Goal: Use online tool/utility: Utilize a website feature to perform a specific function

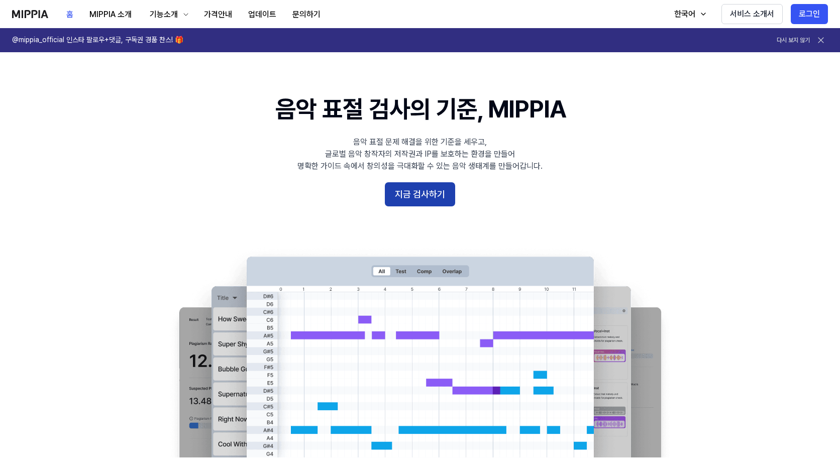
click at [436, 199] on button "지금 검사하기" at bounding box center [420, 194] width 70 height 24
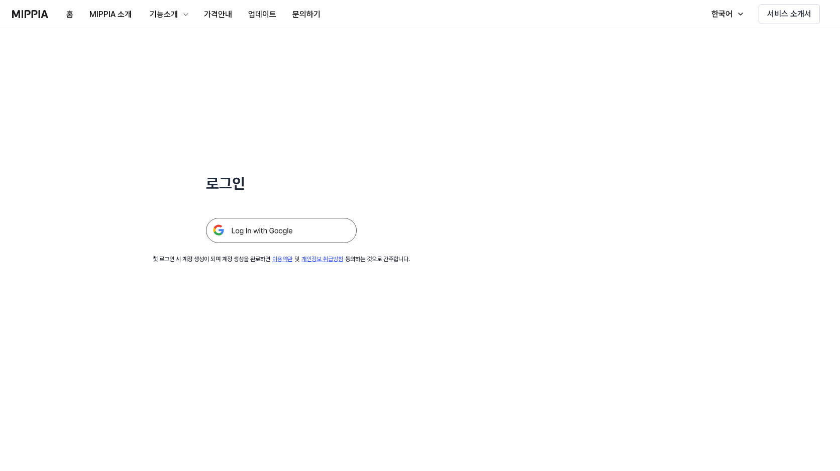
click at [324, 230] on img at bounding box center [281, 230] width 151 height 25
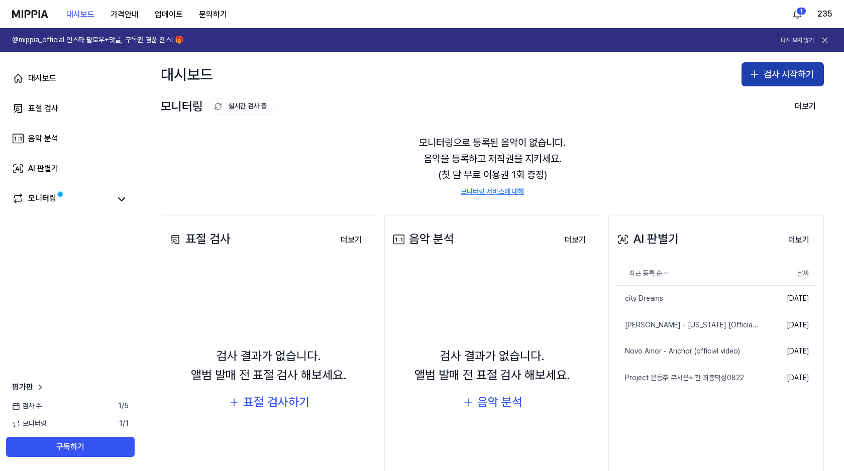
click at [769, 71] on button "검사 시작하기" at bounding box center [782, 74] width 82 height 24
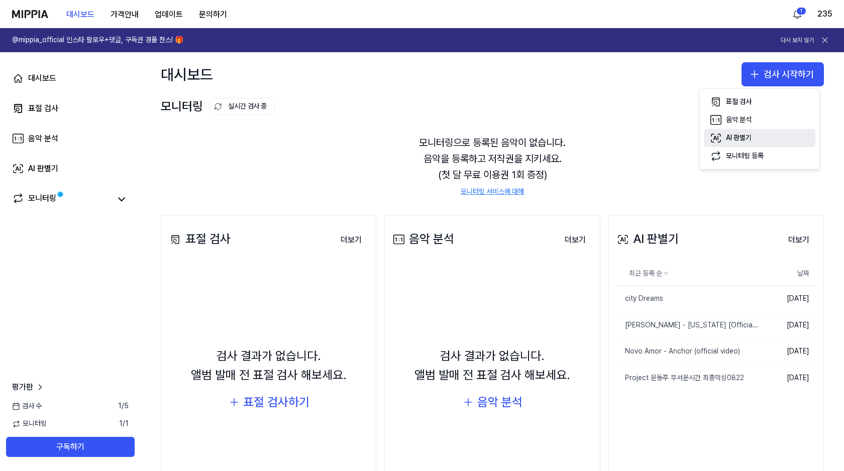
click at [755, 140] on button "AI 판별기" at bounding box center [760, 138] width 112 height 18
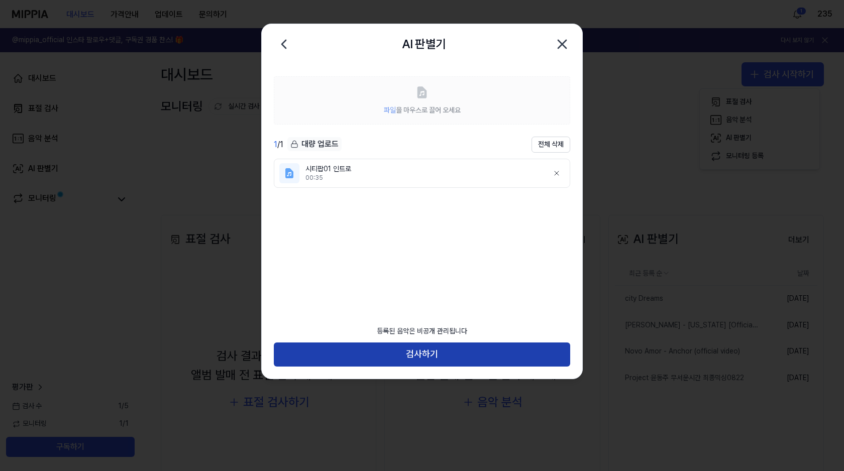
click at [465, 351] on button "검사하기" at bounding box center [422, 355] width 296 height 24
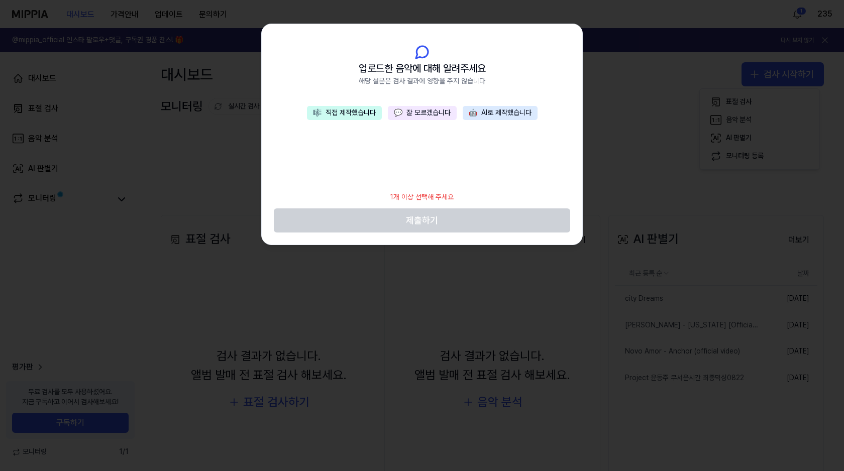
click at [358, 114] on button "🎼 직접 제작했습니다" at bounding box center [344, 113] width 75 height 14
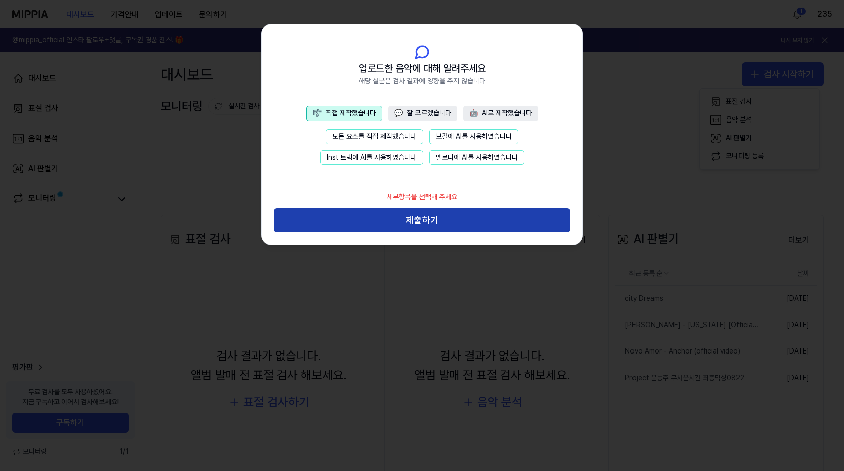
click at [458, 218] on button "제출하기" at bounding box center [422, 220] width 296 height 24
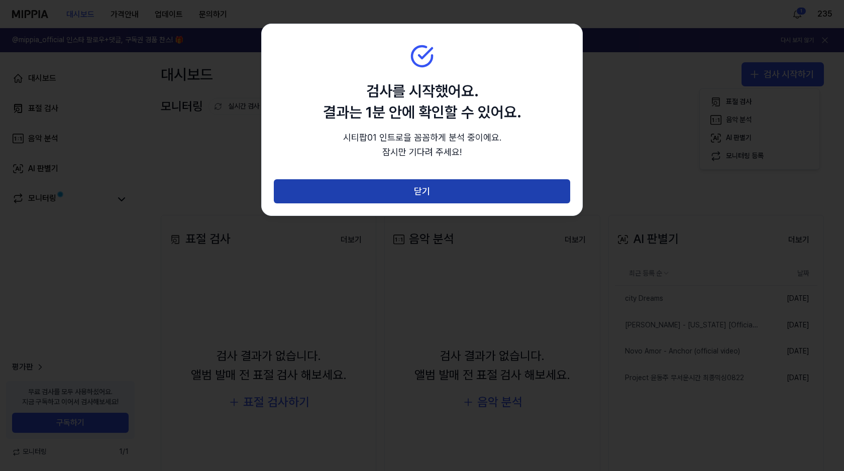
click at [467, 189] on button "닫기" at bounding box center [422, 191] width 296 height 24
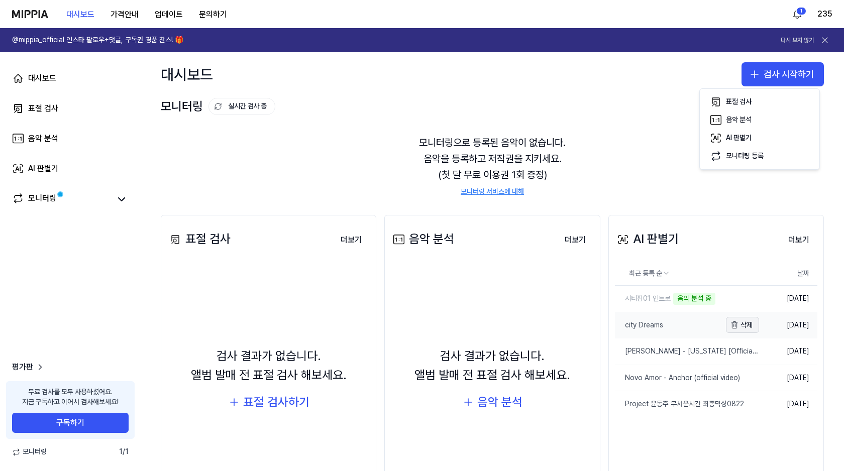
click at [736, 325] on button "삭제" at bounding box center [742, 325] width 33 height 16
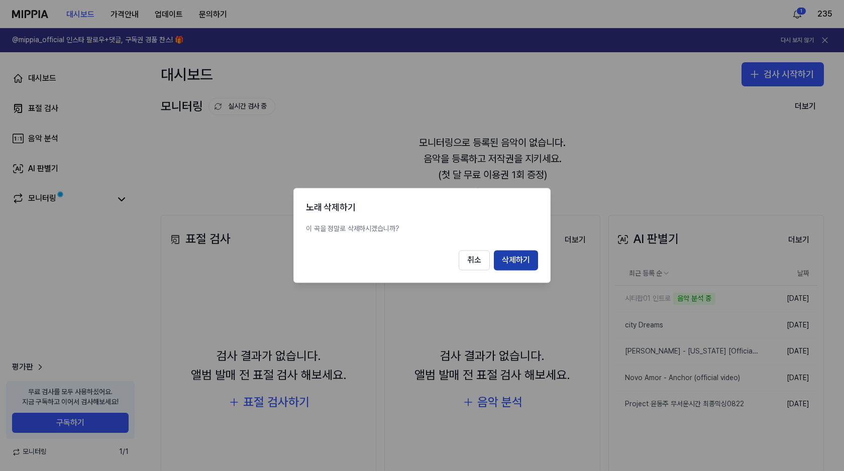
click at [504, 257] on button "삭제하기" at bounding box center [516, 261] width 44 height 20
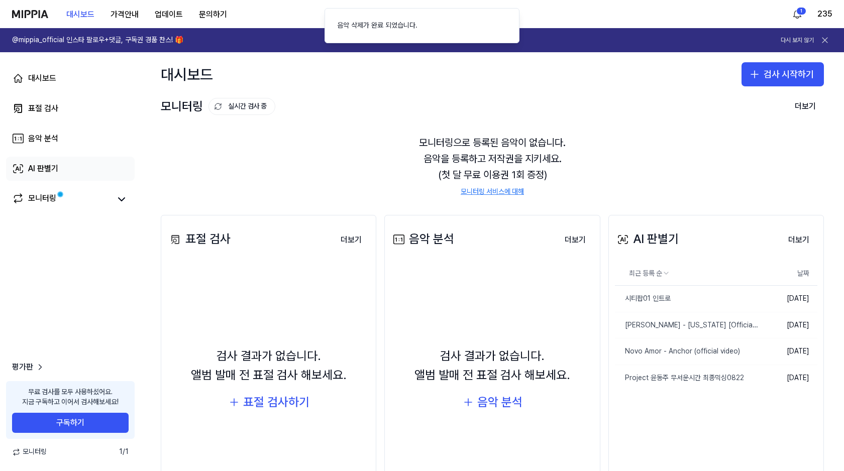
click at [55, 162] on link "AI 판별기" at bounding box center [70, 169] width 129 height 24
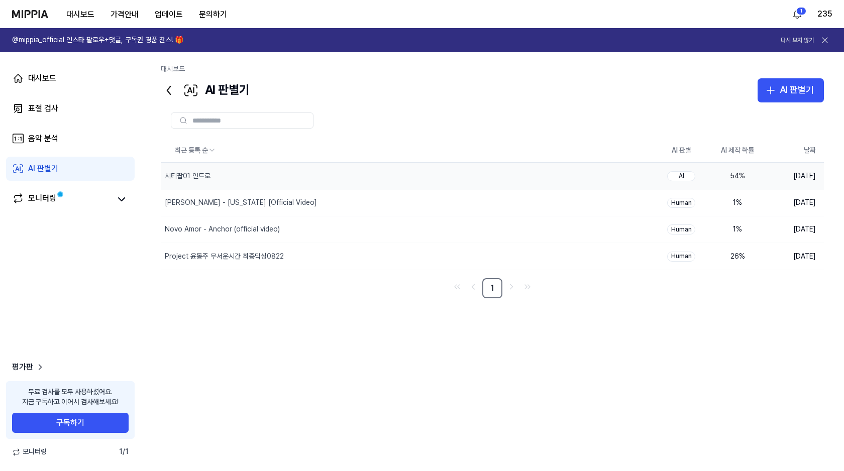
click at [737, 176] on div "54 %" at bounding box center [737, 176] width 40 height 10
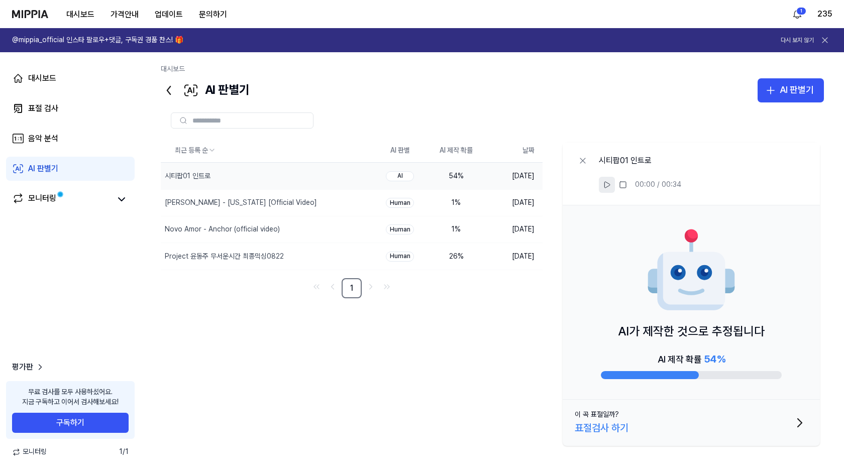
click at [606, 184] on icon at bounding box center [607, 185] width 8 height 8
click at [521, 96] on div "AI 판별기 AI 판별기" at bounding box center [492, 90] width 663 height 24
click at [579, 161] on icon at bounding box center [583, 161] width 10 height 10
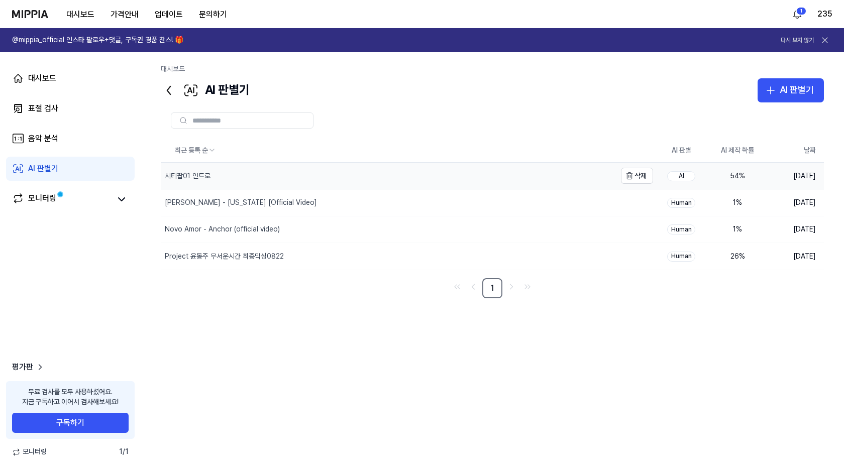
click at [189, 176] on div "시티팝01 인트로" at bounding box center [188, 176] width 46 height 10
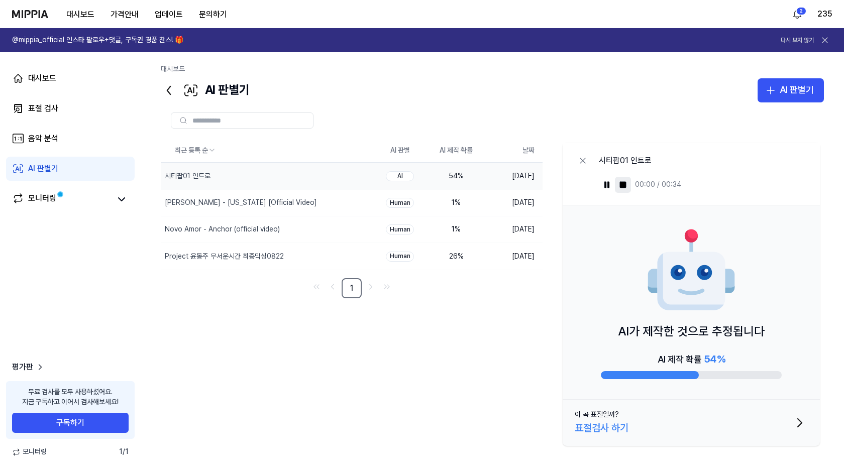
click at [619, 186] on icon at bounding box center [623, 185] width 8 height 8
click at [607, 186] on icon at bounding box center [607, 185] width 6 height 6
click at [625, 188] on icon at bounding box center [623, 185] width 8 height 8
click at [777, 89] on icon "button" at bounding box center [770, 90] width 12 height 12
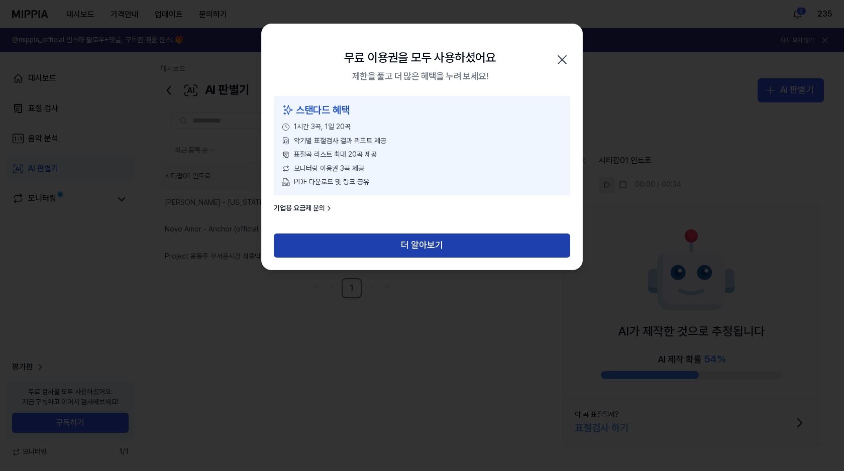
click at [391, 250] on button "더 알아보기" at bounding box center [422, 246] width 296 height 24
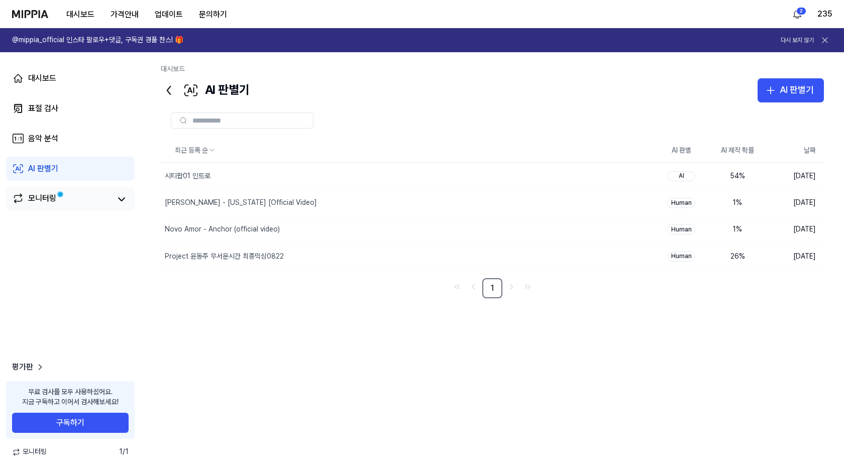
click at [87, 196] on link "모니터링" at bounding box center [61, 199] width 98 height 14
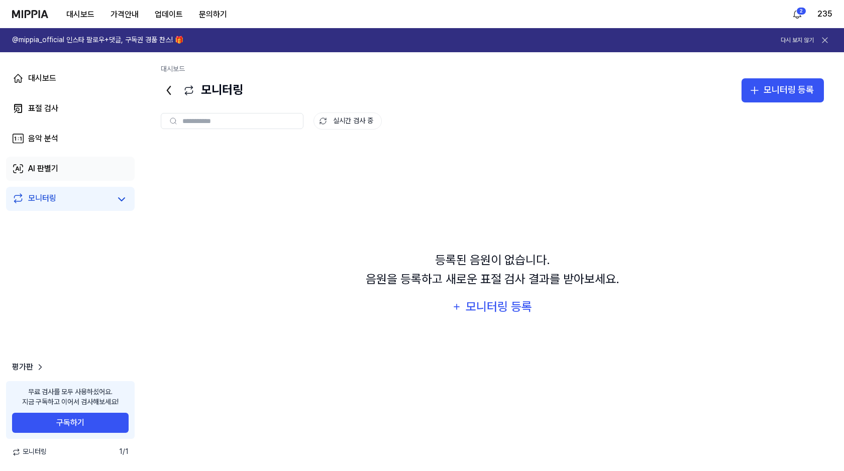
click at [60, 171] on link "AI 판별기" at bounding box center [70, 169] width 129 height 24
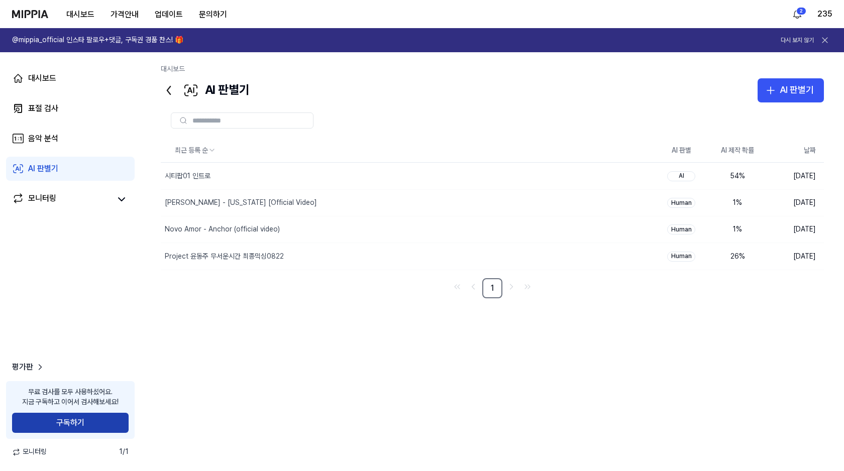
click at [97, 421] on button "구독하기" at bounding box center [70, 423] width 117 height 20
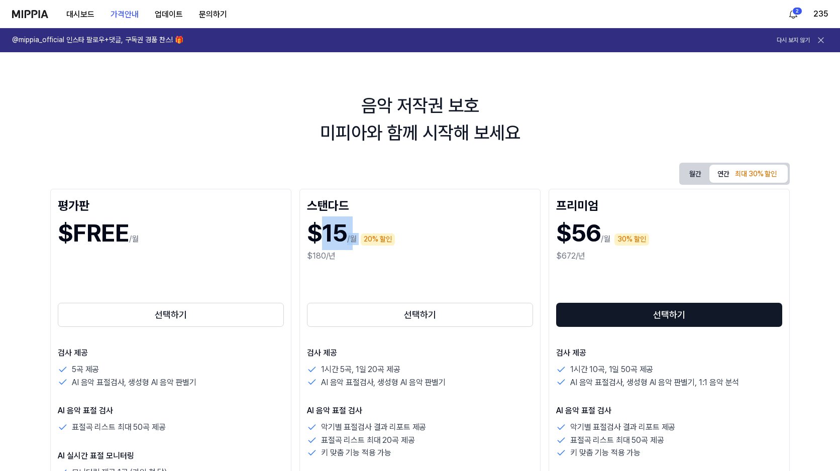
drag, startPoint x: 318, startPoint y: 240, endPoint x: 361, endPoint y: 241, distance: 42.7
click at [361, 241] on div "$15 /월 20% 할인" at bounding box center [420, 233] width 226 height 34
click at [211, 261] on div "$FREE /월" at bounding box center [171, 238] width 226 height 52
click at [189, 314] on button "선택하기" at bounding box center [171, 315] width 226 height 24
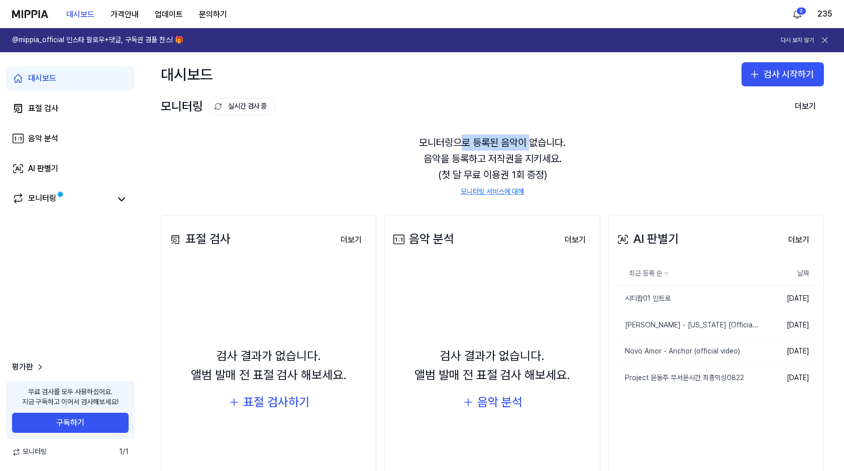
drag, startPoint x: 457, startPoint y: 145, endPoint x: 535, endPoint y: 148, distance: 78.4
click at [534, 148] on div "모니터링으로 등록된 음악이 없습니다. 음악을 등록하고 저작권을 지키세요. (첫 달 무료 이용권 1회 증정) 모니터링 서비스에 대해" at bounding box center [492, 166] width 663 height 86
drag, startPoint x: 535, startPoint y: 148, endPoint x: 543, endPoint y: 147, distance: 8.1
click at [536, 148] on div "모니터링으로 등록된 음악이 없습니다. 음악을 등록하고 저작권을 지키세요. (첫 달 무료 이용권 1회 증정) 모니터링 서비스에 대해" at bounding box center [492, 166] width 663 height 86
click at [55, 173] on div "AI 판별기" at bounding box center [43, 169] width 30 height 12
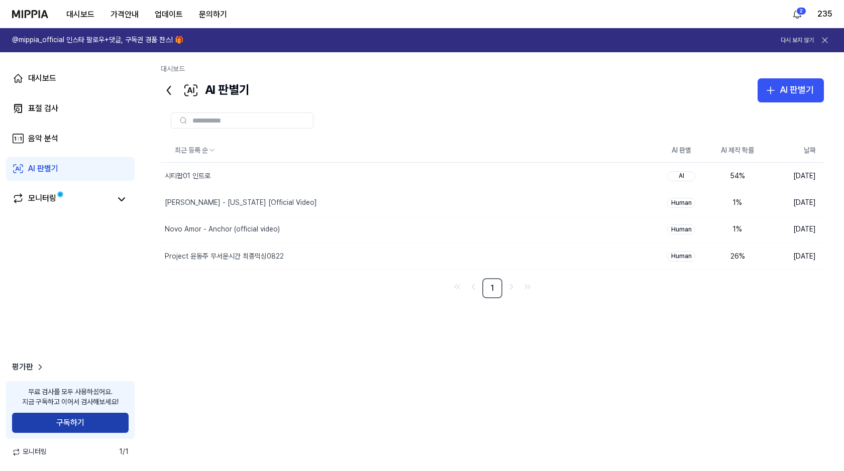
click at [95, 418] on button "구독하기" at bounding box center [70, 423] width 117 height 20
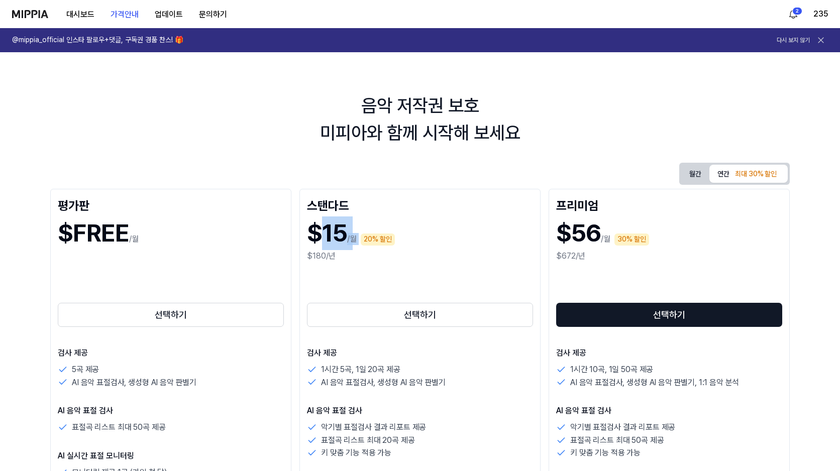
drag, startPoint x: 316, startPoint y: 231, endPoint x: 378, endPoint y: 232, distance: 61.3
click at [364, 234] on div "$15 /월 20% 할인" at bounding box center [420, 233] width 226 height 34
click at [509, 211] on div "스탠다드" at bounding box center [420, 204] width 226 height 16
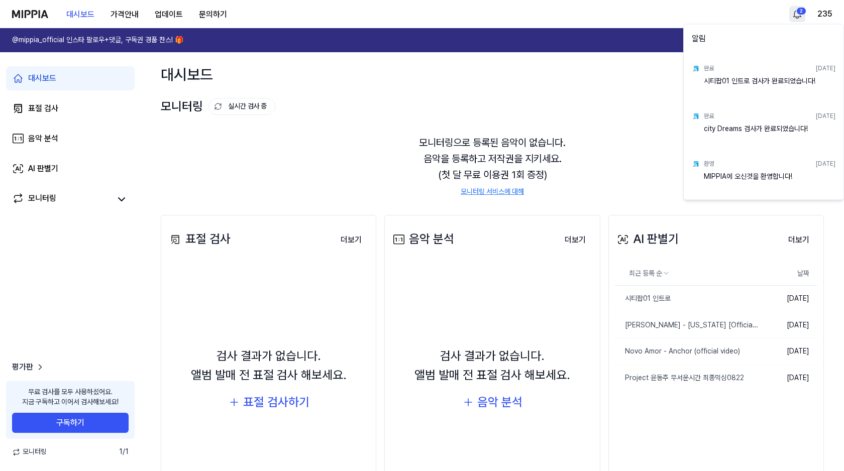
click at [795, 15] on html "대시보드 가격안내 업데이트 문의하기 2 235 @mippia_official 인스타 팔로우+댓글, 구독권 경품 찬스! 🎁 다시 보지 않기 대시…" at bounding box center [422, 235] width 844 height 471
click at [824, 15] on html "대시보드 가격안내 업데이트 문의하기 235 @mippia_official 인스타 팔로우+댓글, 구독권 경품 찬스! 🎁 다시 보지 않기 대시보드…" at bounding box center [422, 235] width 844 height 471
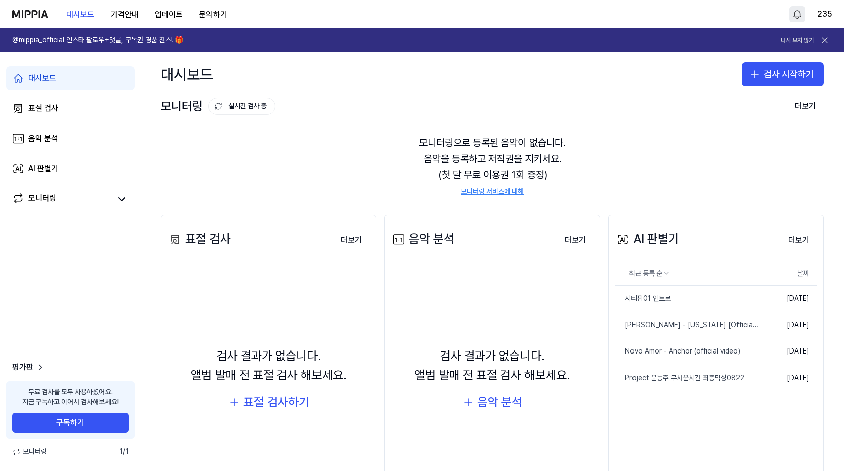
click at [824, 17] on button "235" at bounding box center [824, 14] width 15 height 12
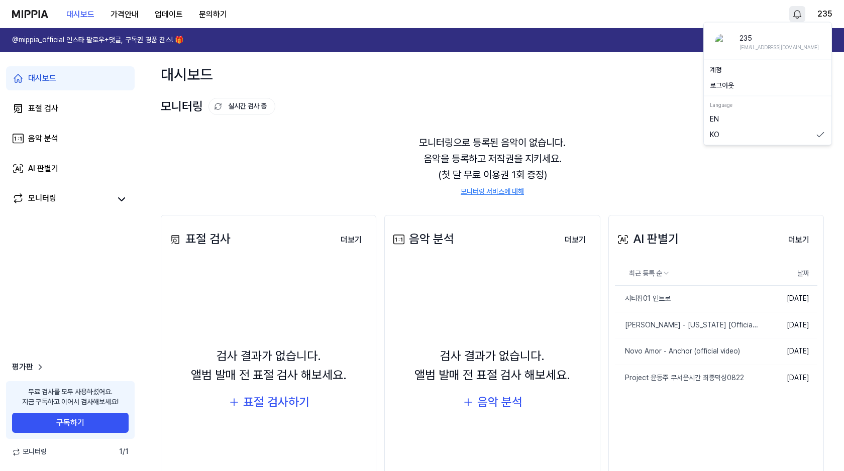
click at [744, 85] on button "로그아웃" at bounding box center [768, 86] width 116 height 10
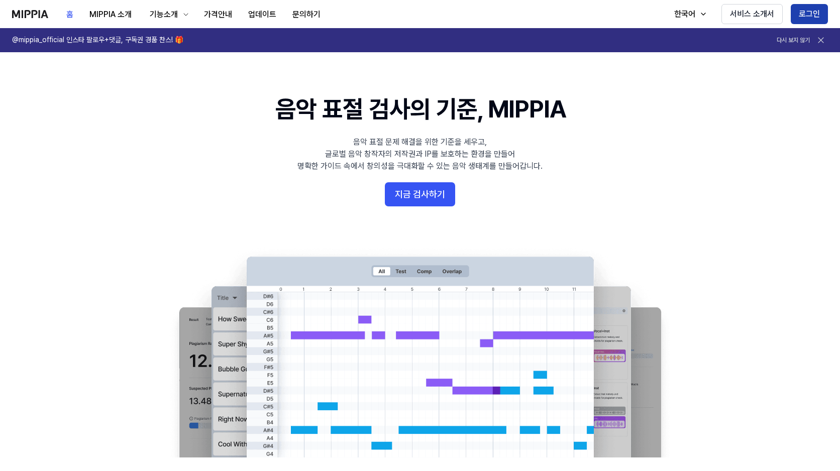
click at [808, 16] on button "로그인" at bounding box center [809, 14] width 37 height 20
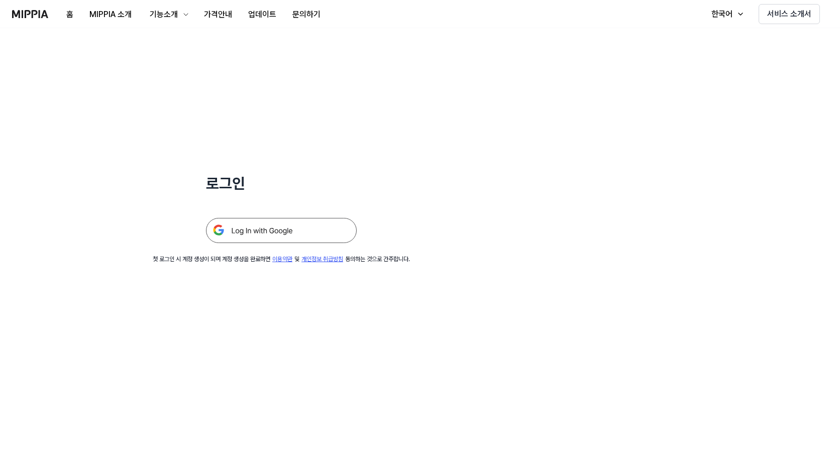
click at [263, 230] on img at bounding box center [281, 230] width 151 height 25
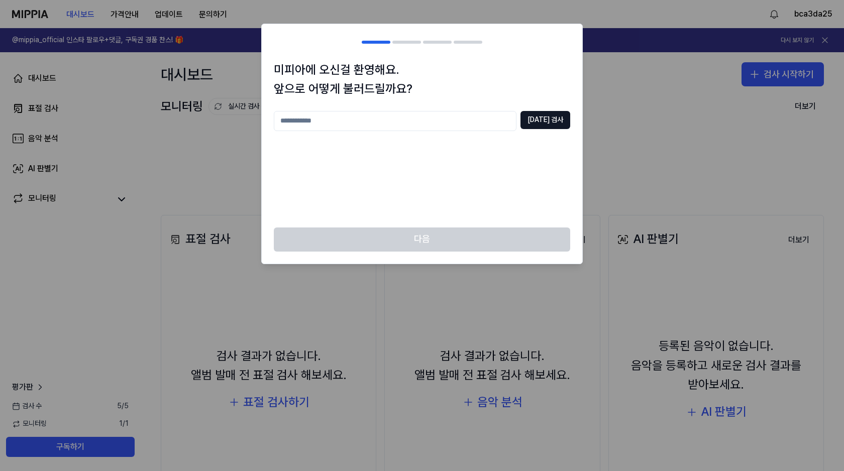
click at [463, 122] on input "text" at bounding box center [395, 121] width 243 height 20
type input "***"
click at [551, 119] on button "중복 검사" at bounding box center [545, 120] width 50 height 18
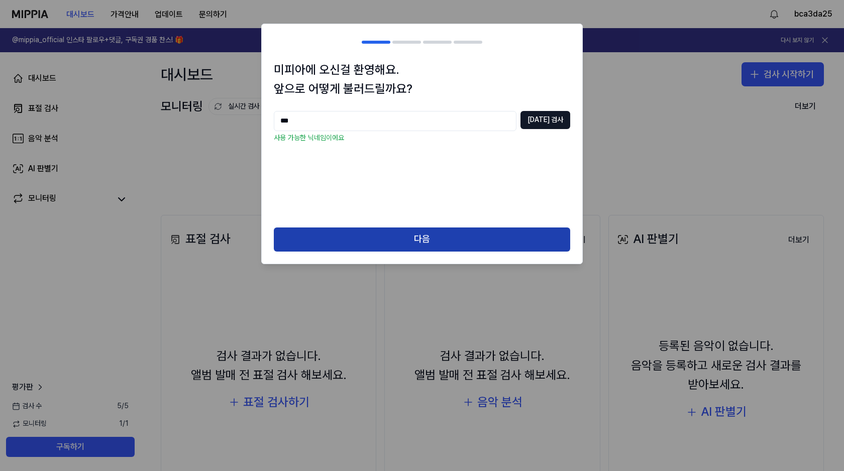
click at [466, 243] on button "다음" at bounding box center [422, 240] width 296 height 24
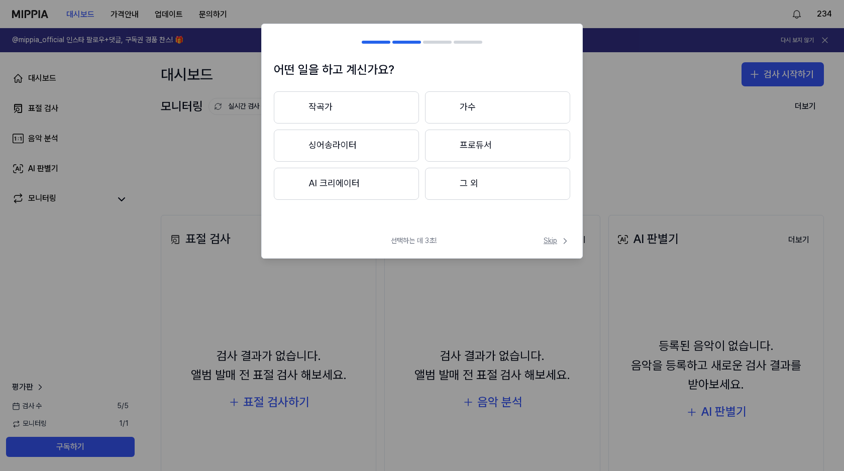
click at [544, 239] on span "Skip" at bounding box center [556, 241] width 27 height 10
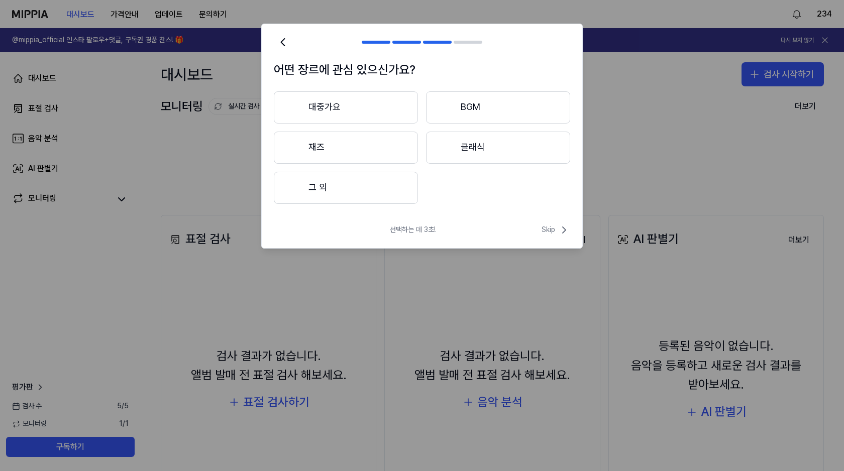
click at [560, 238] on div "선택하는 데 3초! Skip" at bounding box center [422, 236] width 320 height 24
click at [555, 233] on span "Skip" at bounding box center [555, 230] width 29 height 12
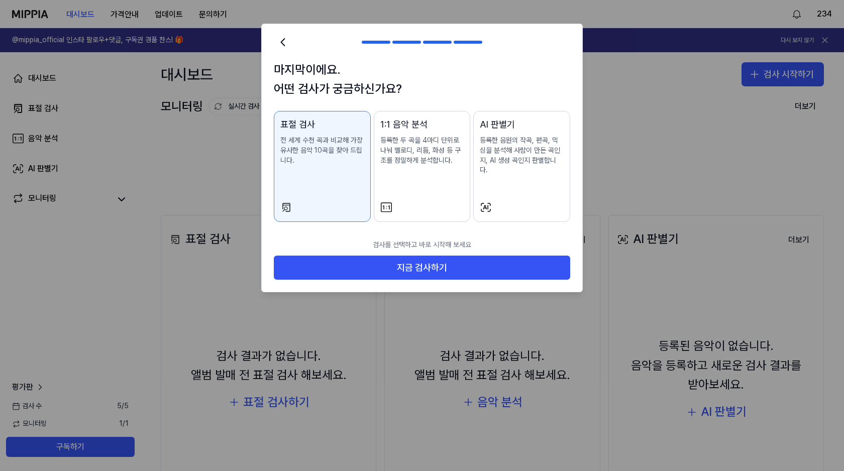
click at [544, 182] on div "AI 판별기 등록한 음원의 작곡, 편곡, 믹싱을 분석해 사람이 만든 곡인지, AI 생성 곡인지 판별합니다." at bounding box center [522, 157] width 84 height 78
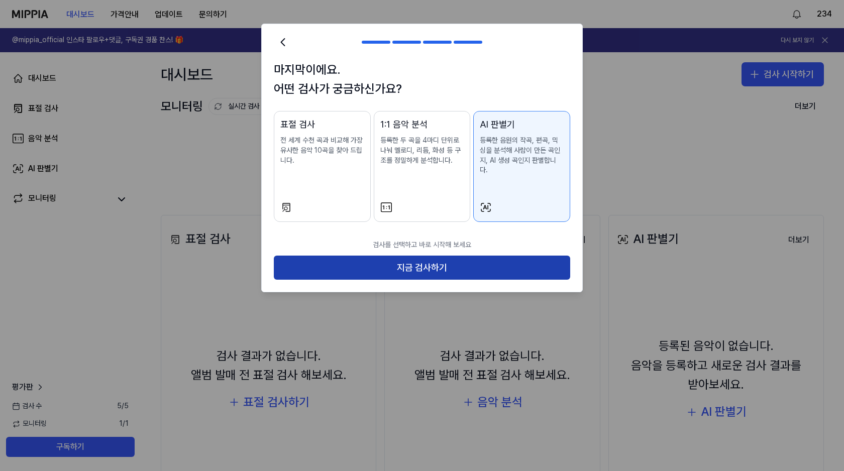
click at [506, 269] on button "지금 검사하기" at bounding box center [422, 268] width 296 height 24
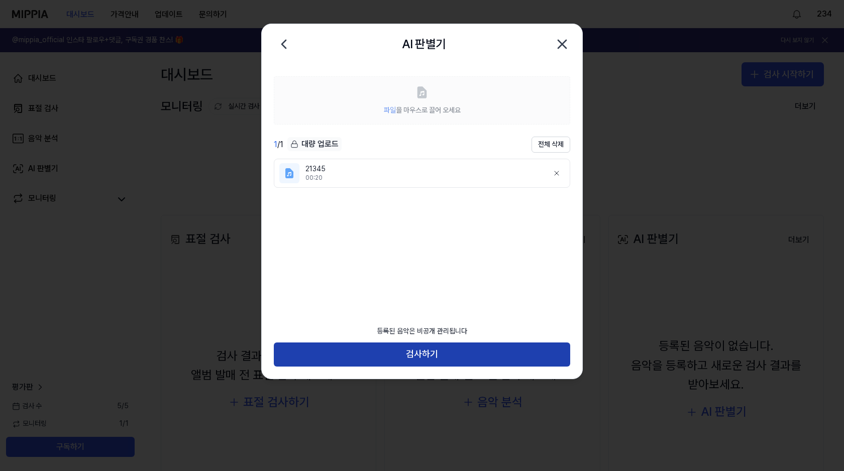
click at [469, 355] on button "검사하기" at bounding box center [422, 355] width 296 height 24
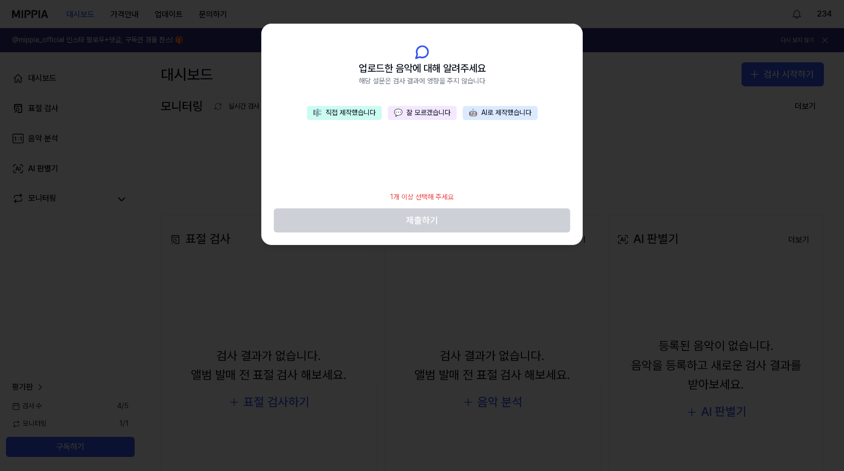
click at [364, 112] on button "🎼 직접 제작했습니다" at bounding box center [344, 113] width 75 height 14
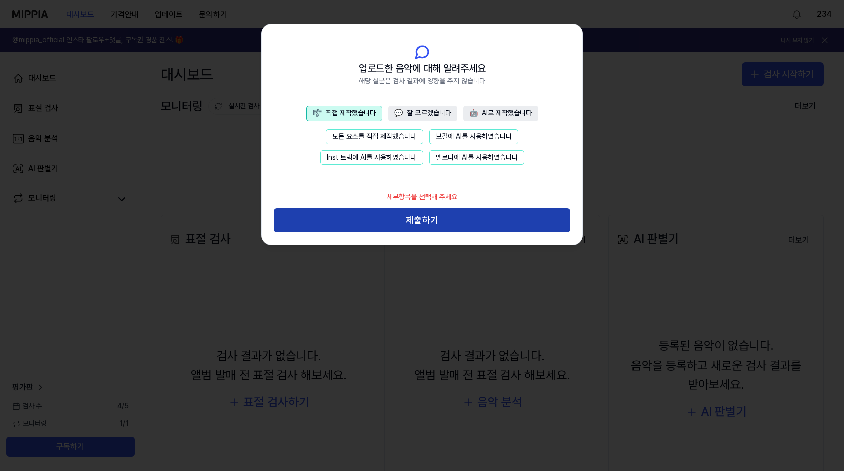
click at [480, 217] on button "제출하기" at bounding box center [422, 220] width 296 height 24
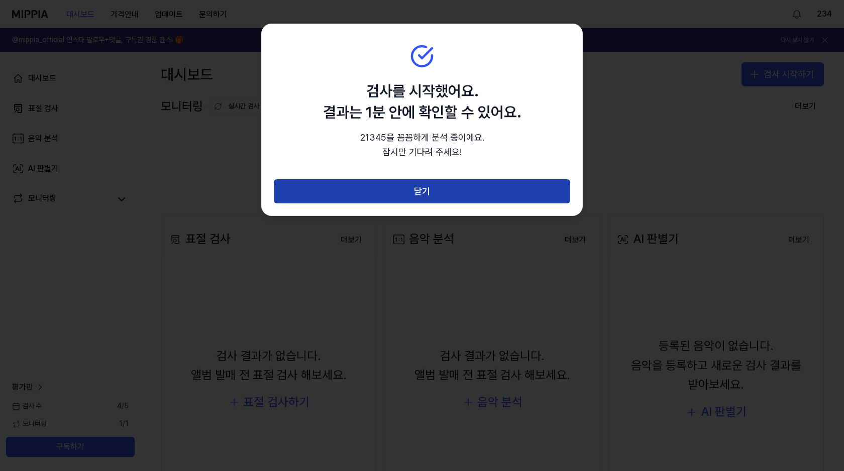
click at [483, 190] on button "닫기" at bounding box center [422, 191] width 296 height 24
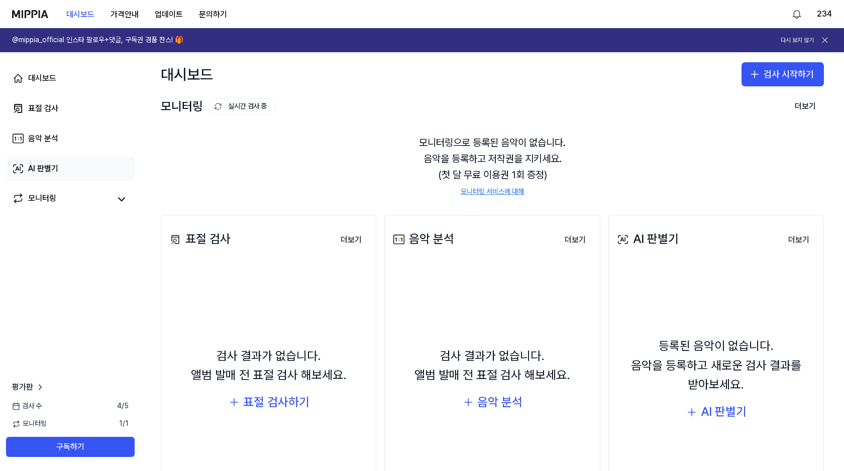
click at [70, 166] on link "AI 판별기" at bounding box center [70, 169] width 129 height 24
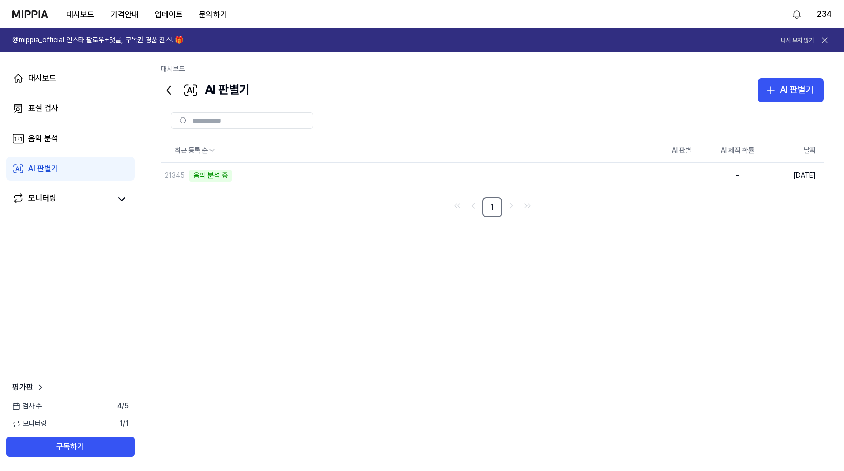
click at [50, 165] on div "AI 판별기" at bounding box center [43, 169] width 30 height 12
click at [49, 142] on div "음악 분석" at bounding box center [43, 139] width 30 height 12
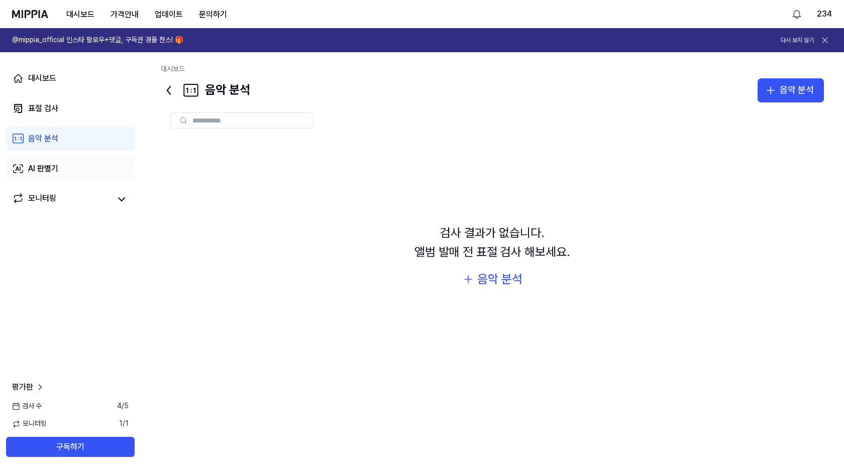
click at [51, 166] on div "AI 판별기" at bounding box center [43, 169] width 30 height 12
